Goal: Navigation & Orientation: Understand site structure

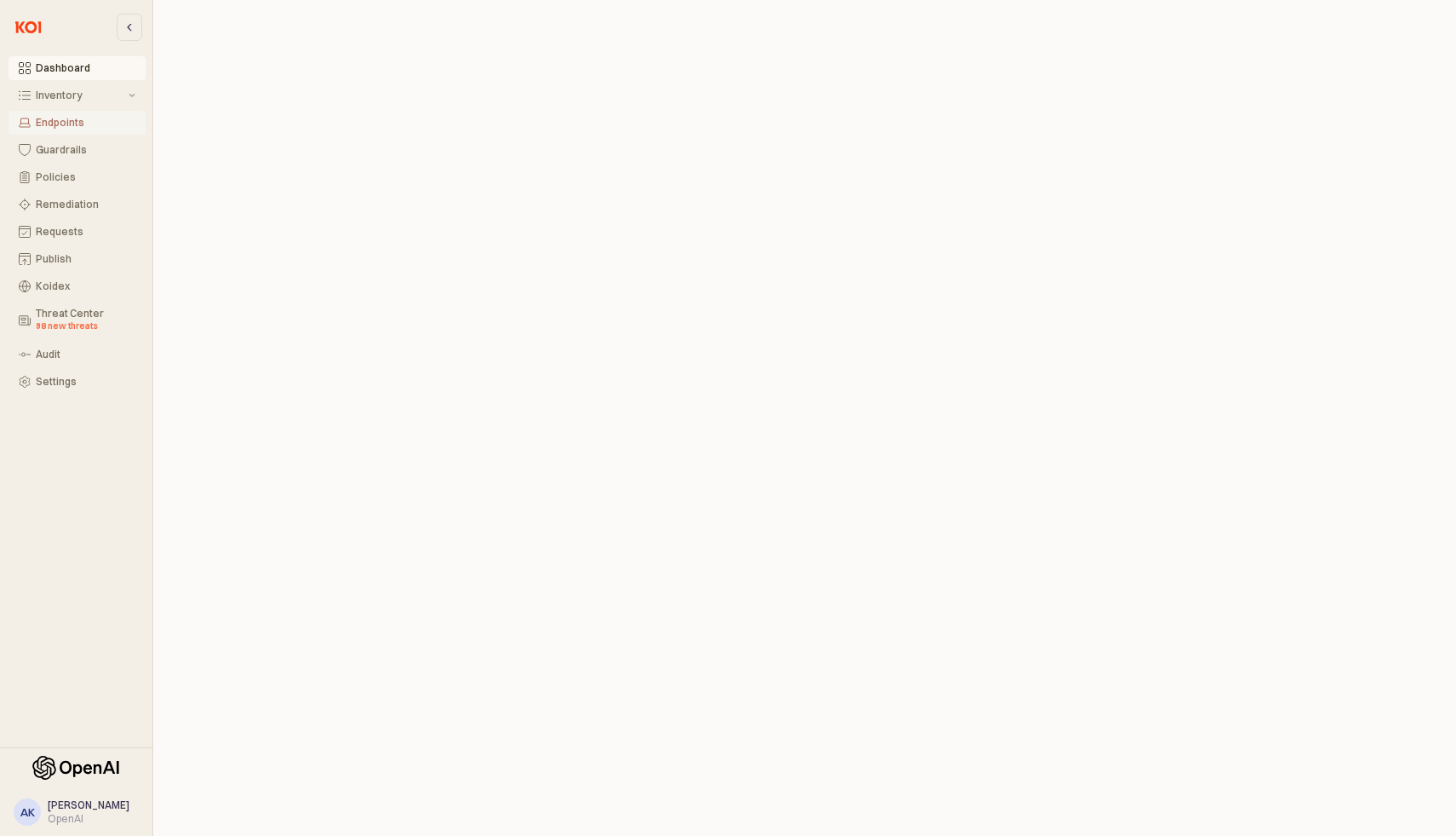
click at [76, 119] on div "Endpoints" at bounding box center [85, 123] width 99 height 12
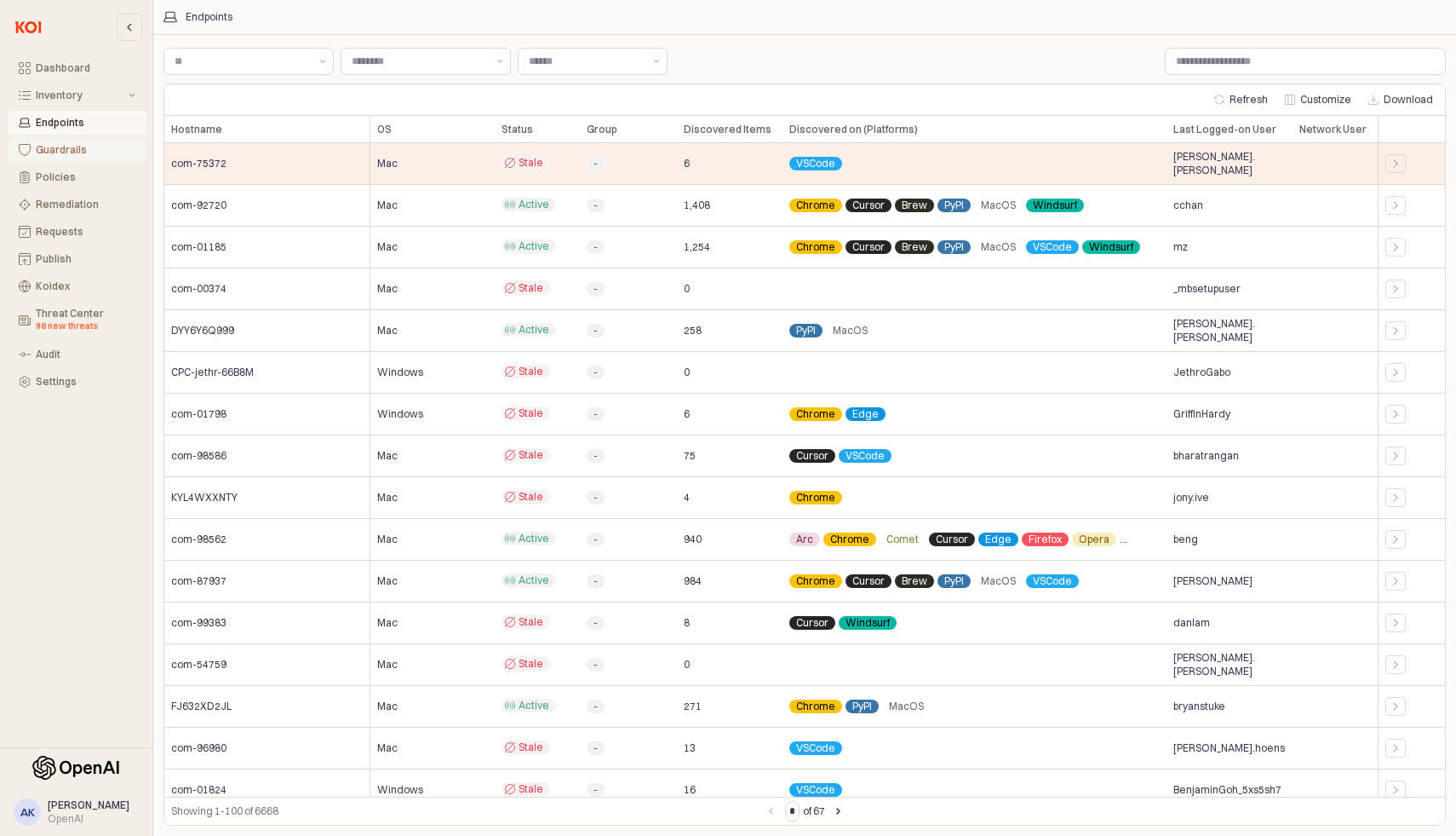
click at [75, 144] on div "Guardrails" at bounding box center [85, 149] width 99 height 12
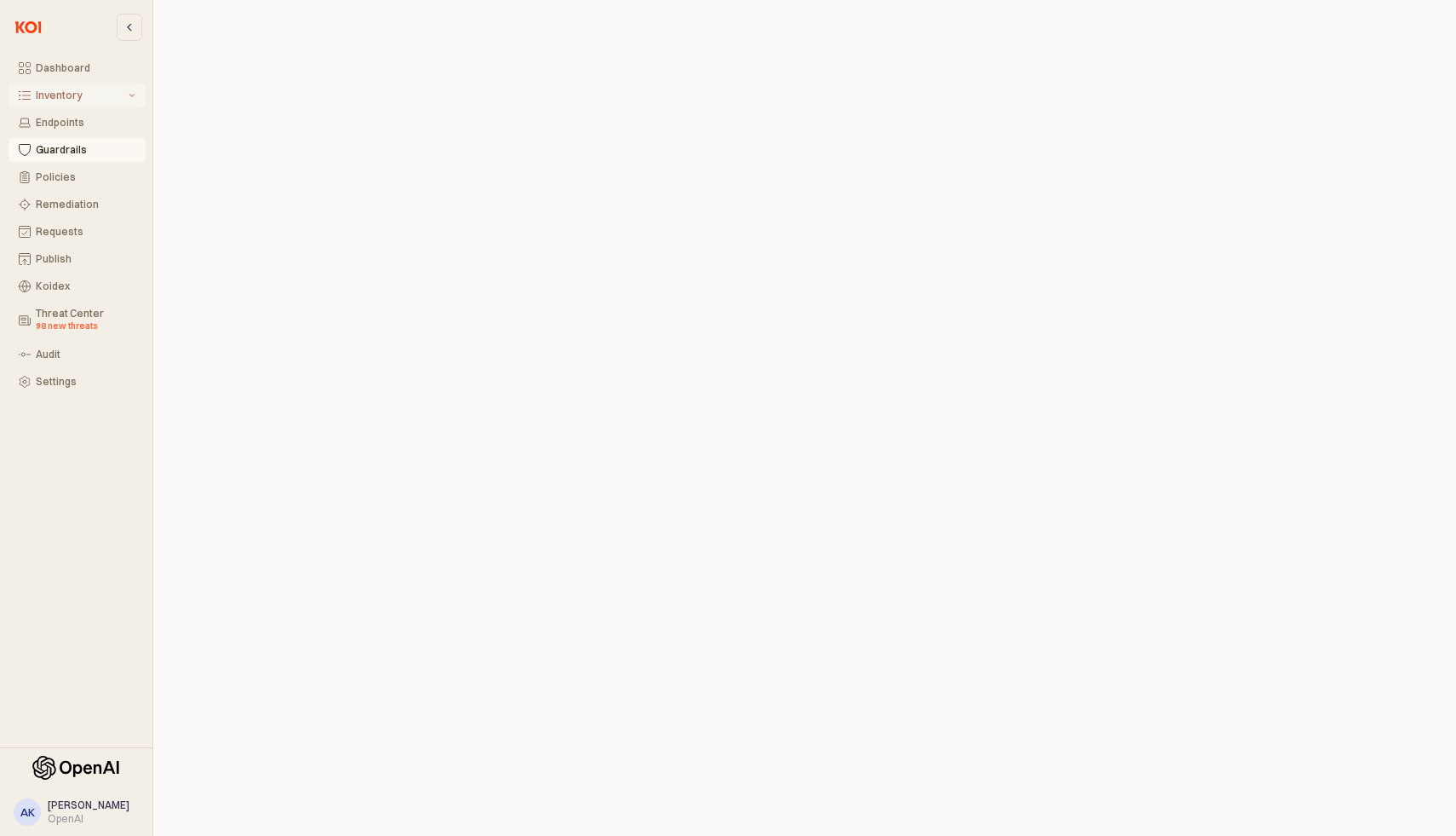
click at [127, 99] on button "Inventory" at bounding box center [76, 94] width 137 height 24
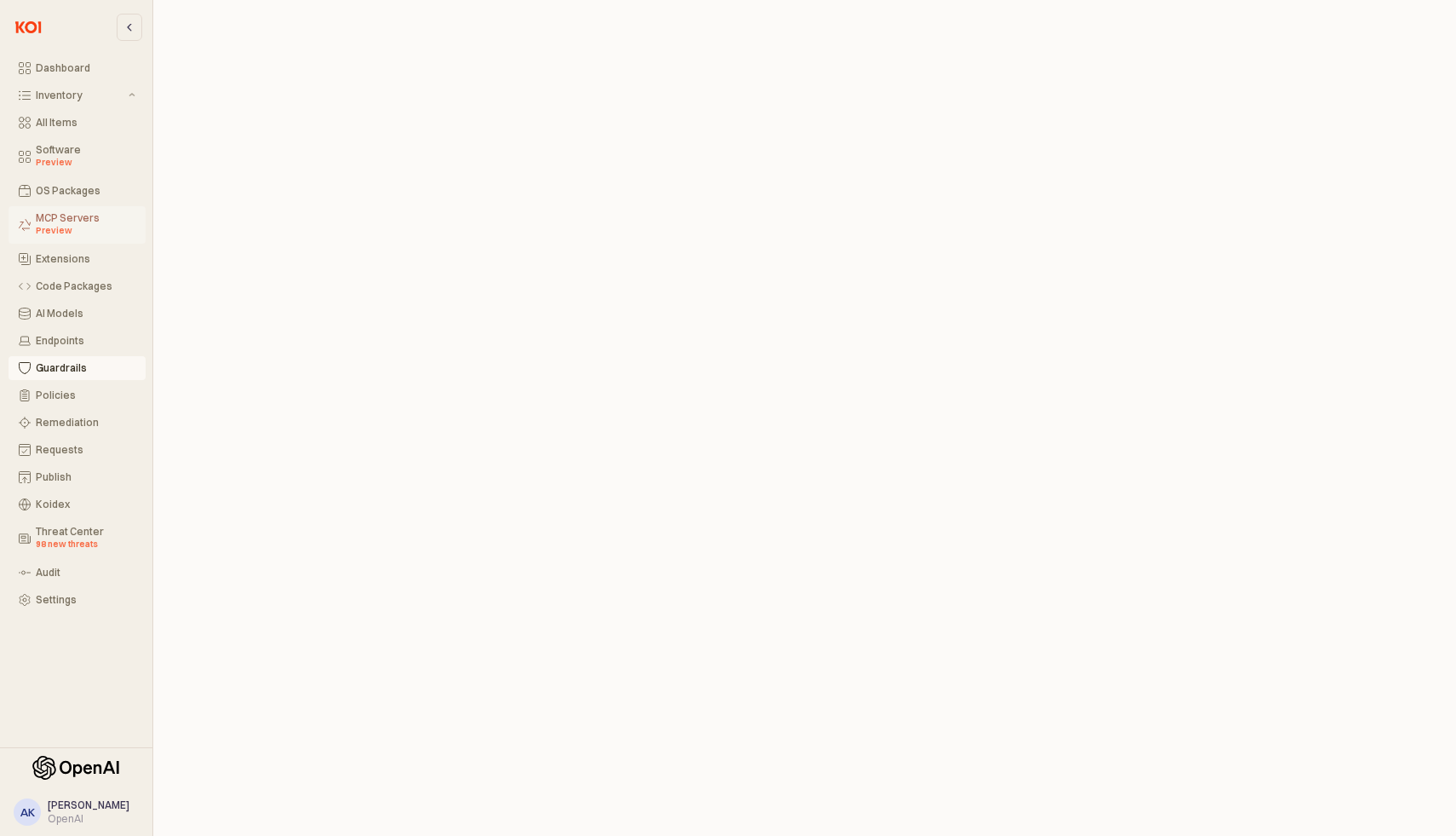
click at [86, 226] on div "Preview" at bounding box center [85, 230] width 99 height 13
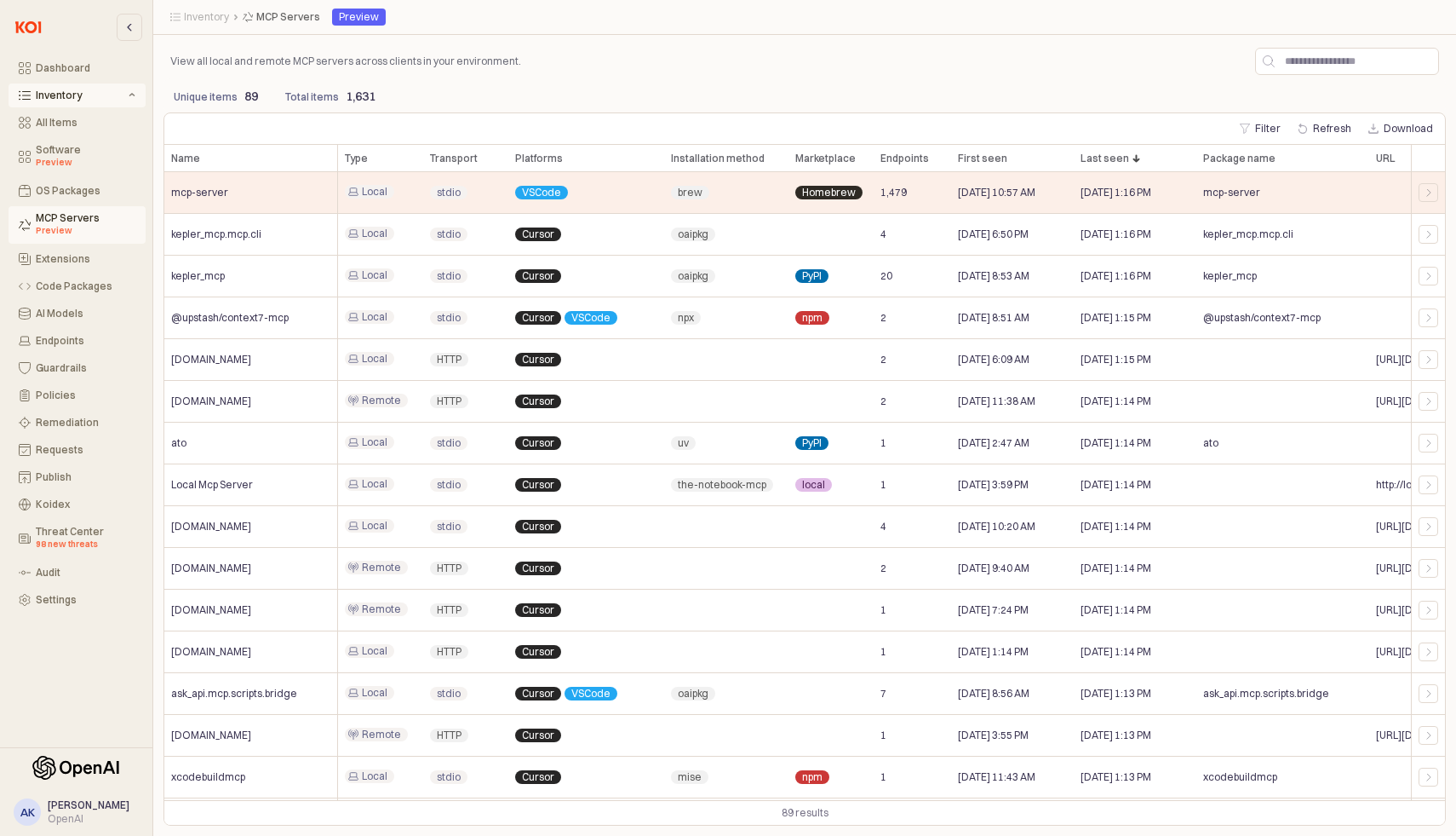
click at [315, 60] on p "View all local and remote MCP servers across clients in your environment." at bounding box center [368, 61] width 397 height 15
click at [85, 398] on div "Policies" at bounding box center [85, 395] width 99 height 12
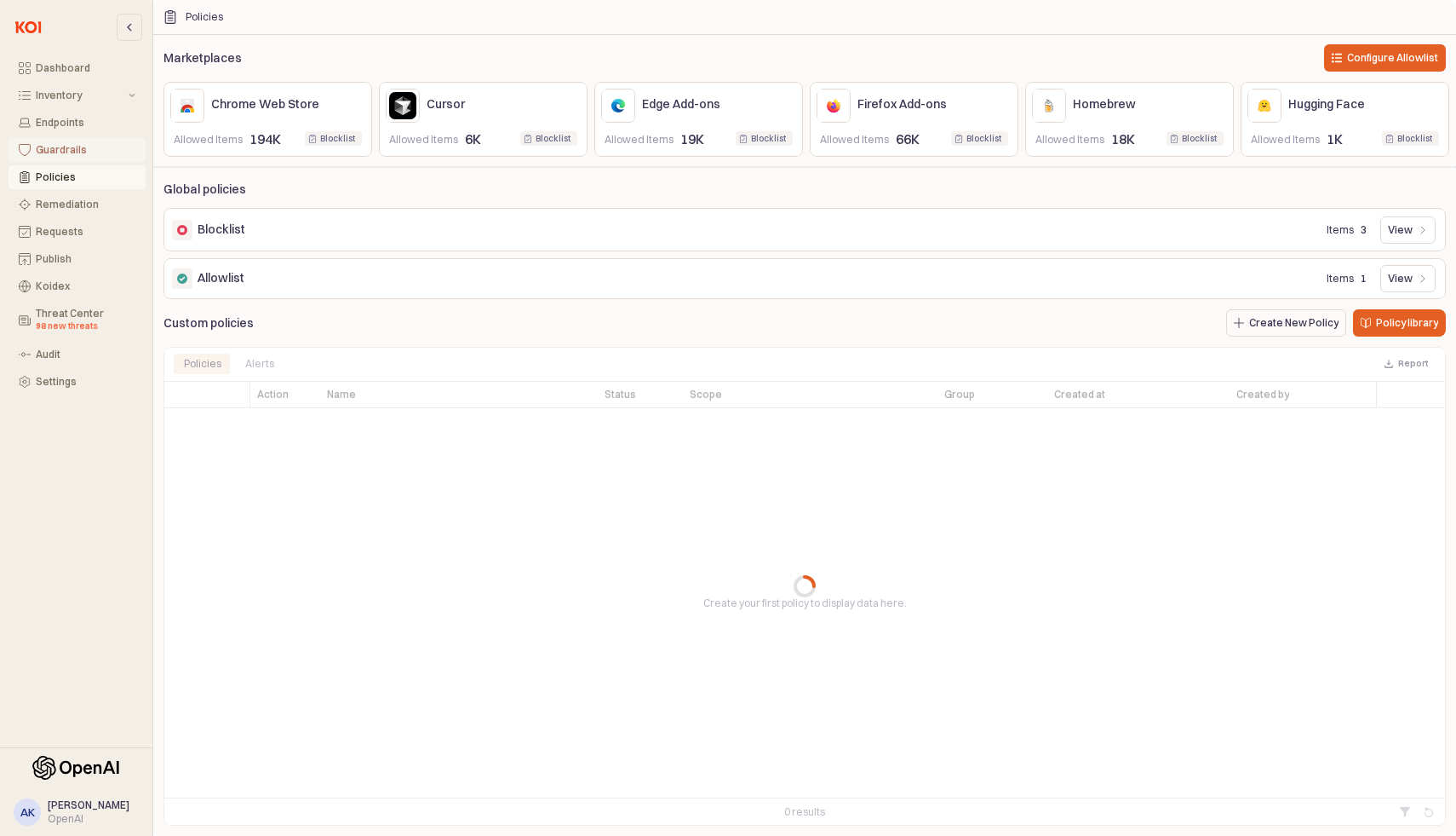
click at [82, 150] on div "Guardrails" at bounding box center [85, 149] width 99 height 12
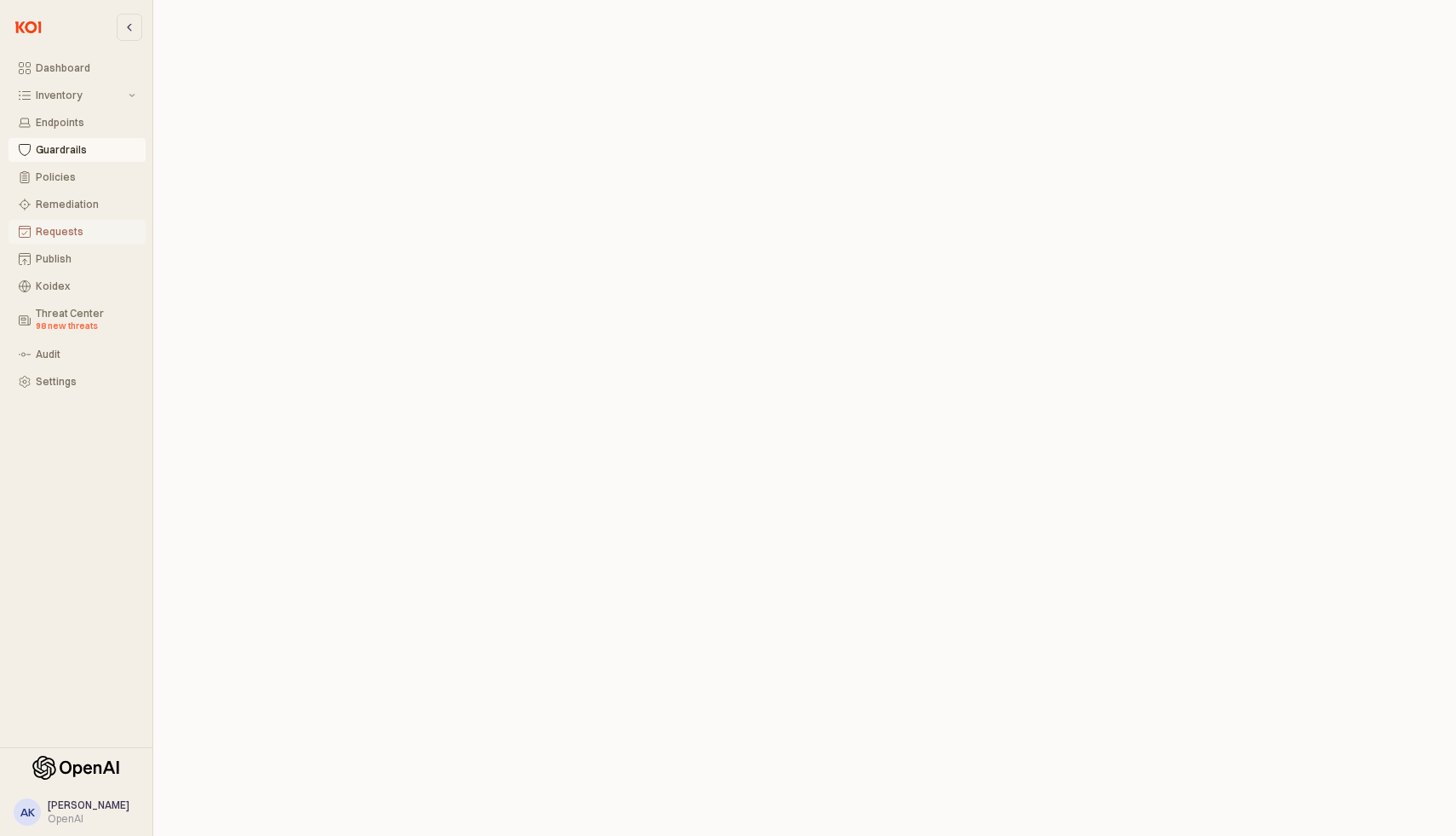
click at [84, 242] on button "Requests" at bounding box center [76, 231] width 137 height 24
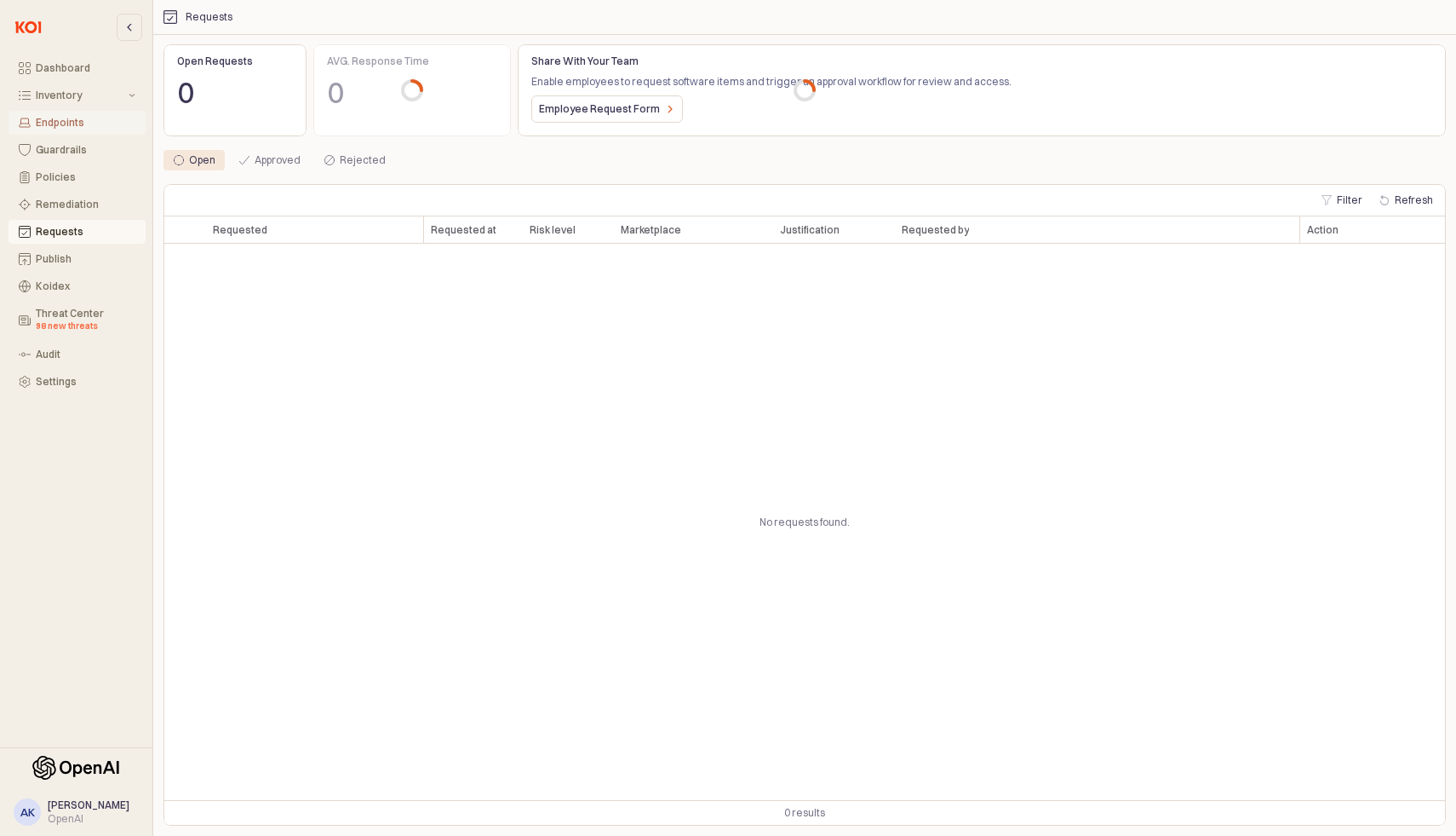
click at [85, 127] on div "Endpoints" at bounding box center [85, 123] width 99 height 12
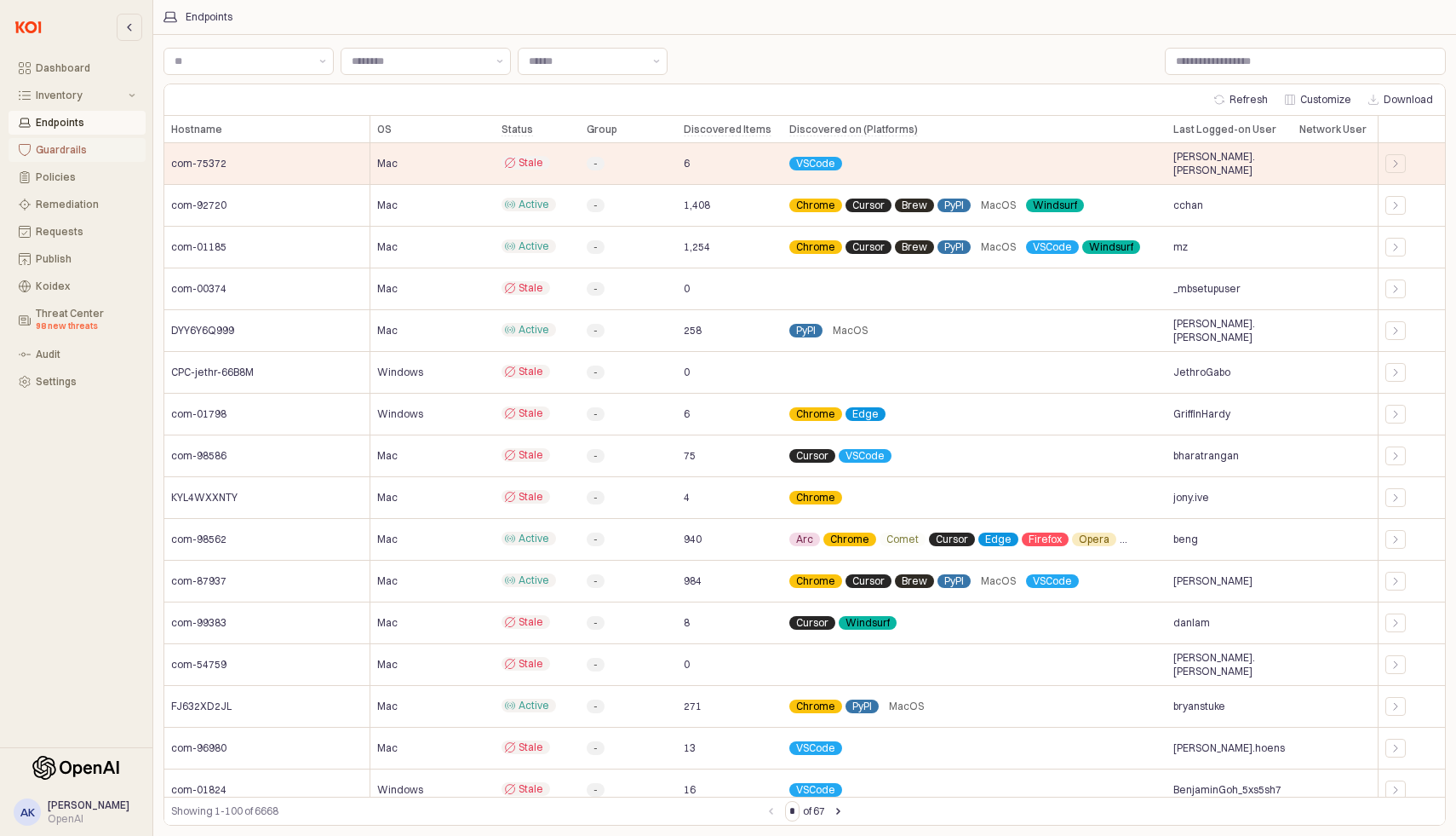
click at [87, 149] on div "Guardrails" at bounding box center [85, 149] width 99 height 12
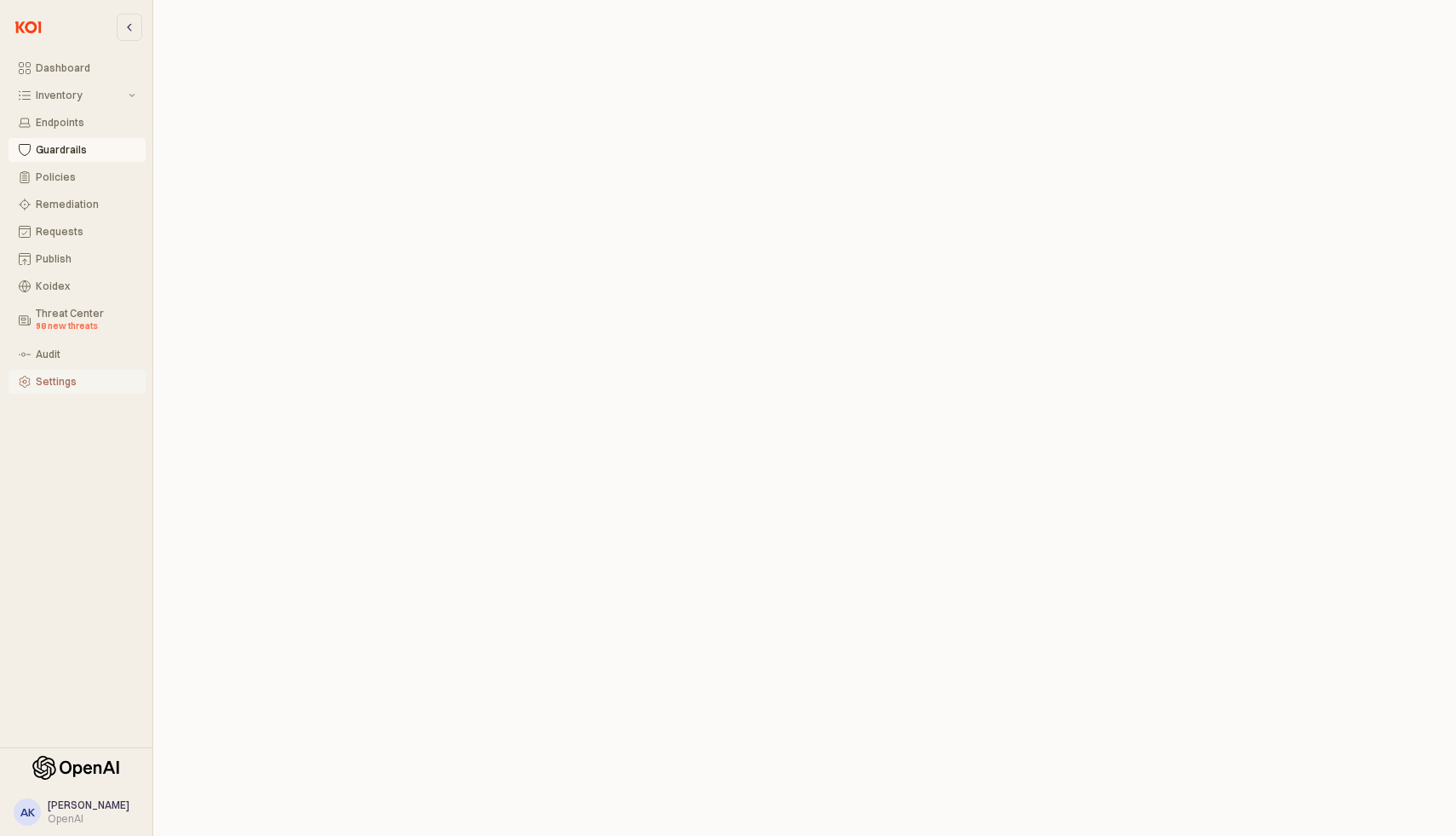
click at [73, 373] on button "Settings" at bounding box center [76, 381] width 137 height 24
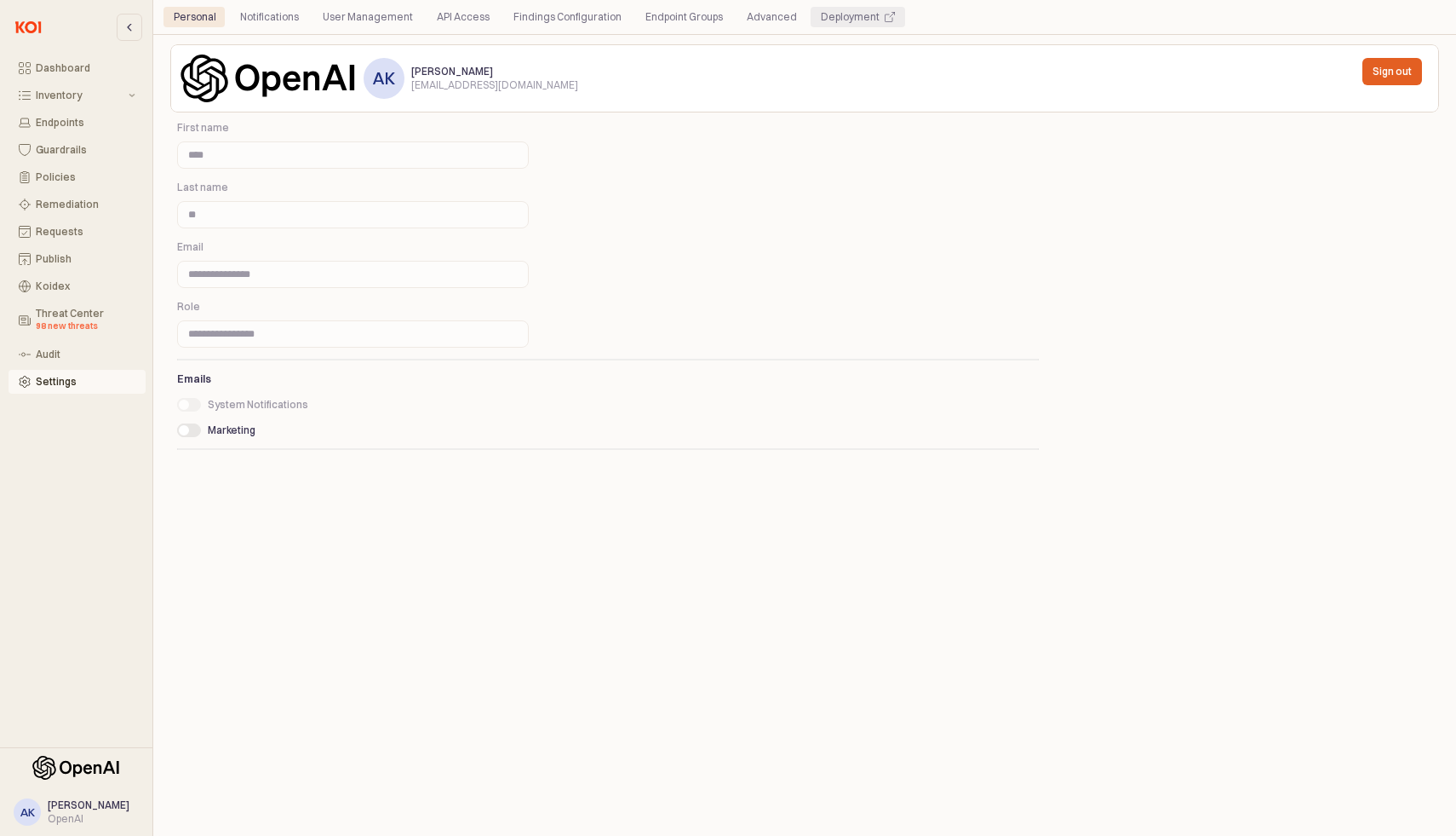
click at [828, 12] on div "Deployment" at bounding box center [850, 17] width 59 height 21
